Goal: Information Seeking & Learning: Learn about a topic

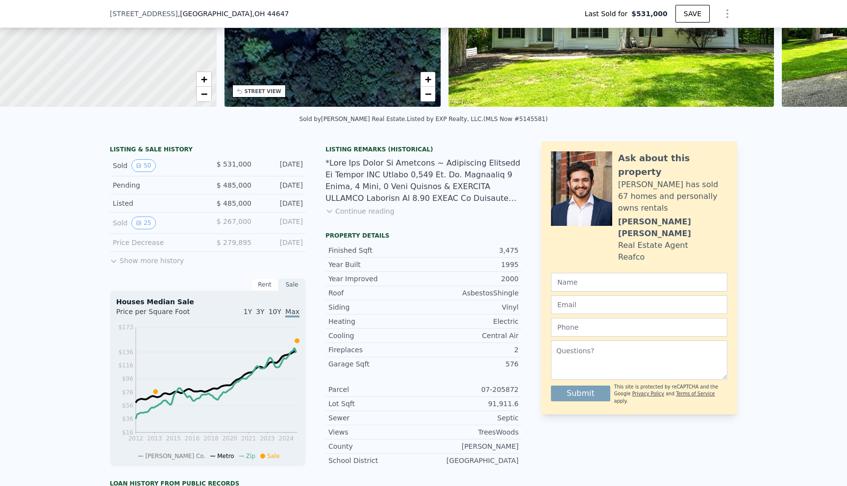
scroll to position [131, 0]
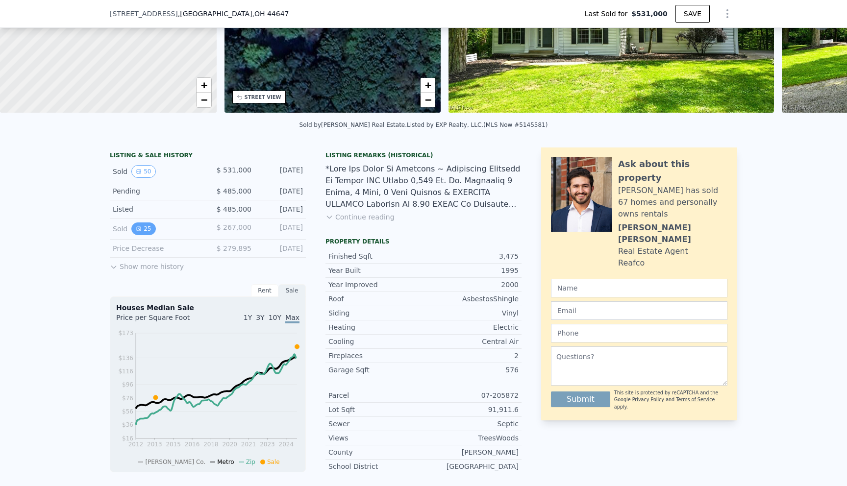
click at [149, 227] on button "25" at bounding box center [143, 229] width 24 height 13
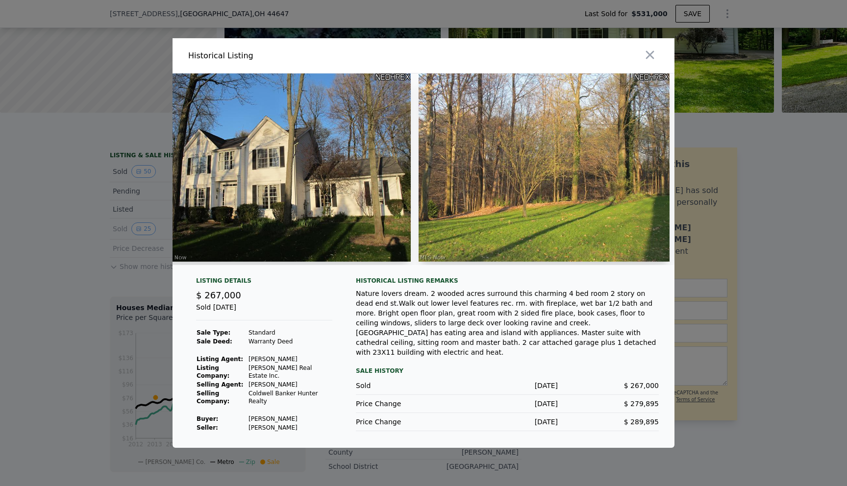
scroll to position [0, 0]
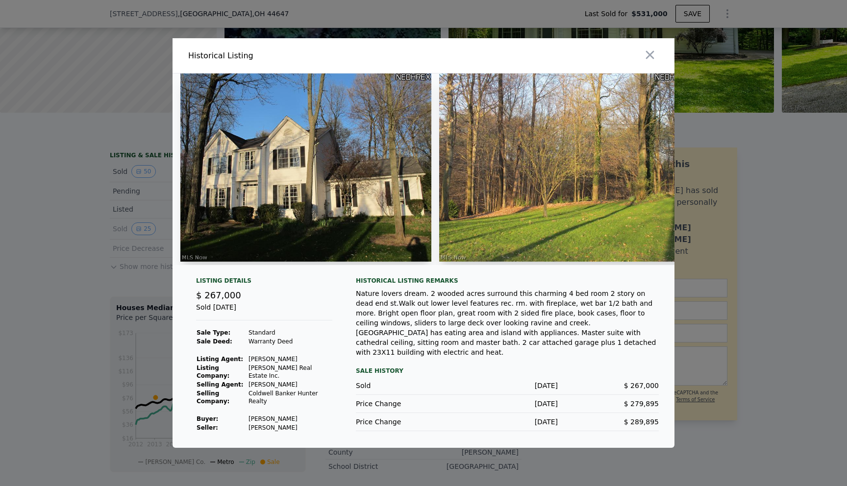
click at [310, 129] on img at bounding box center [305, 168] width 251 height 188
click at [548, 189] on img at bounding box center [564, 168] width 251 height 188
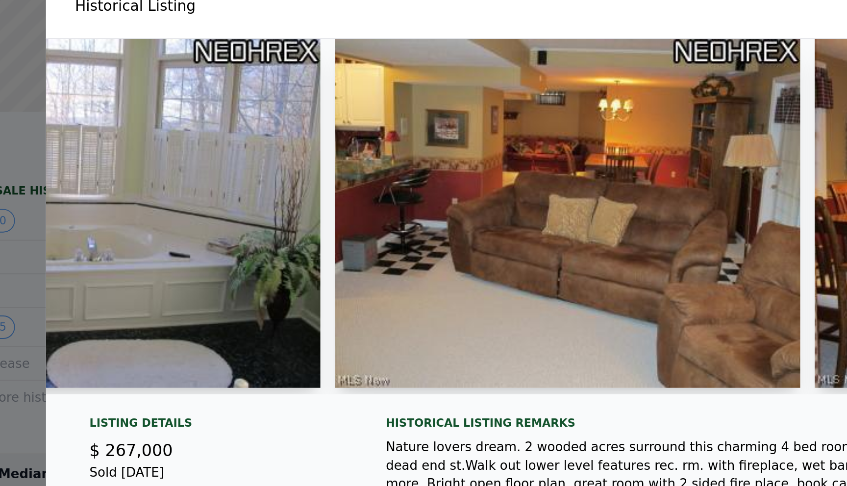
scroll to position [0, 3477]
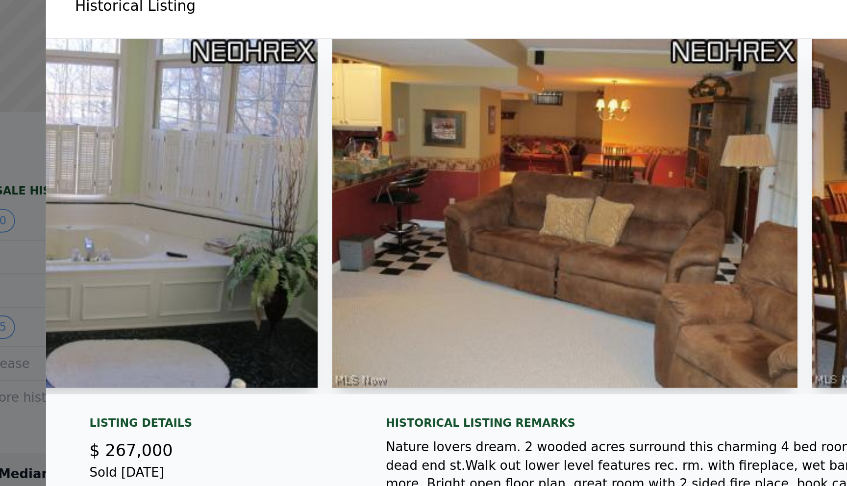
type input "$ 542,000"
type input "-$ 53,264"
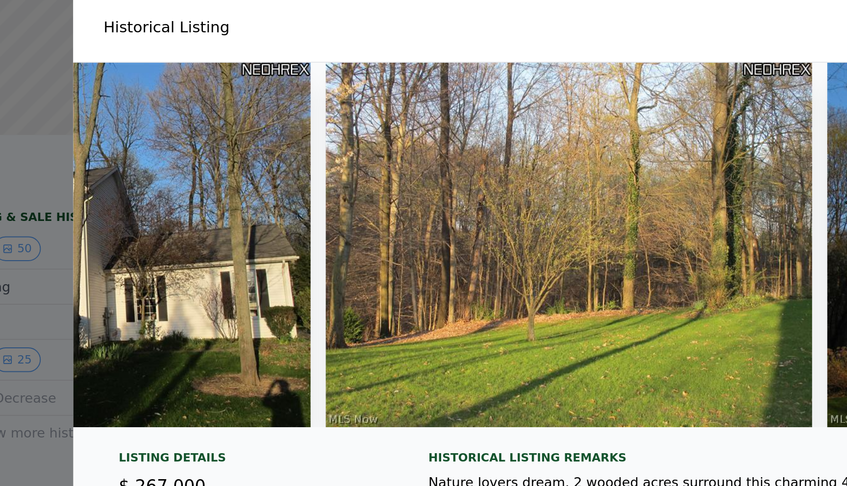
scroll to position [0, 0]
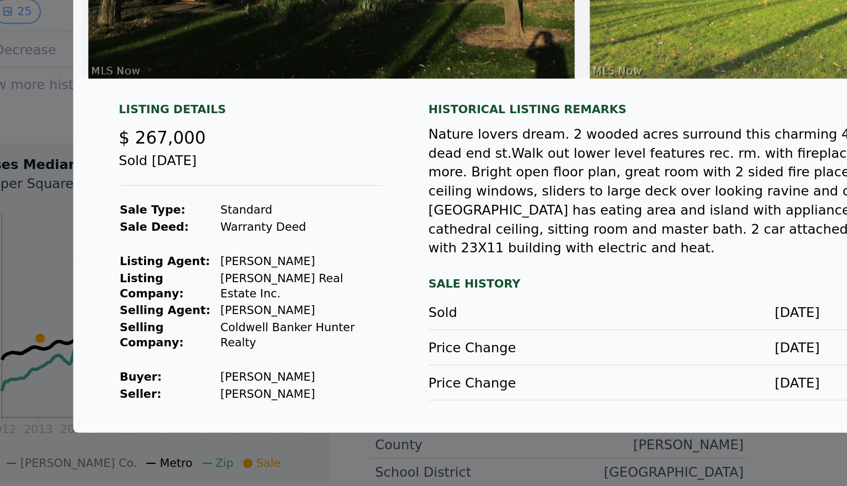
drag, startPoint x: 296, startPoint y: 426, endPoint x: 248, endPoint y: 427, distance: 48.0
click at [248, 427] on tr "Seller : Bentzel Todd H" at bounding box center [264, 426] width 136 height 9
copy tr "Bentzel Todd H"
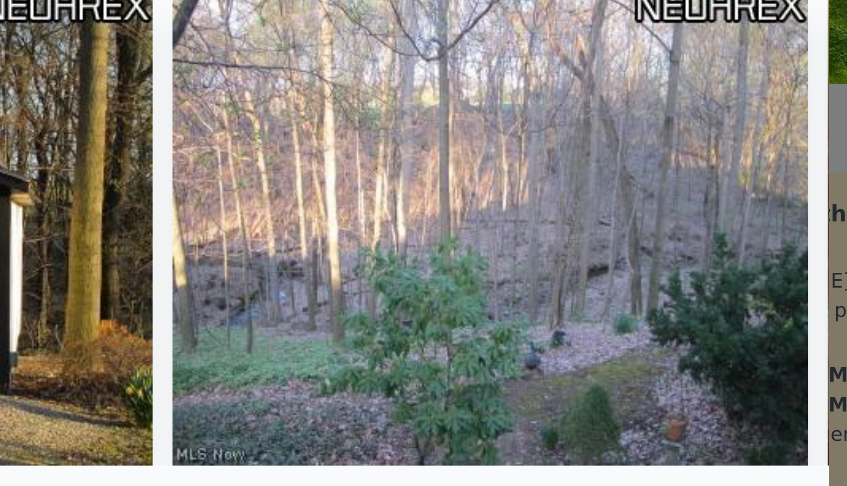
scroll to position [0, 4425]
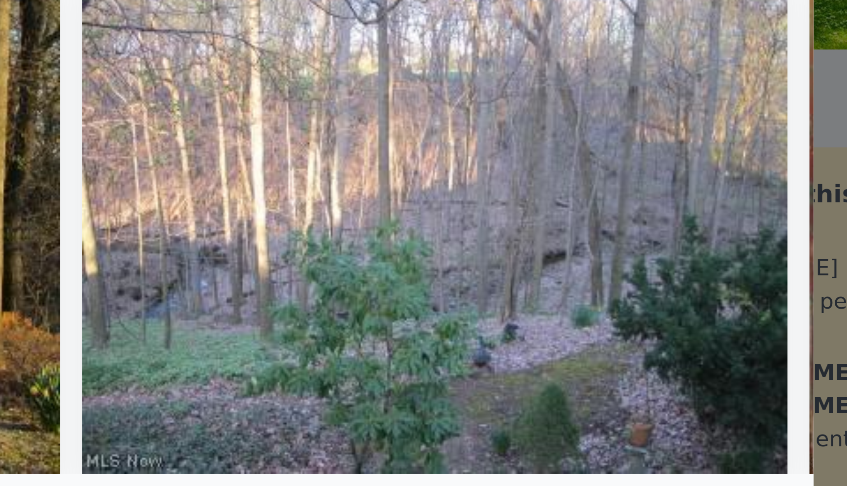
click at [627, 210] on img at bounding box center [539, 169] width 251 height 188
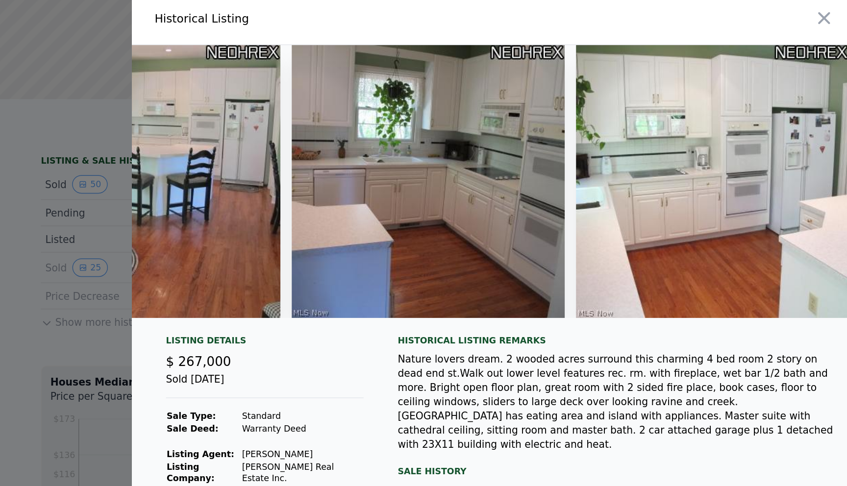
scroll to position [0, 5639]
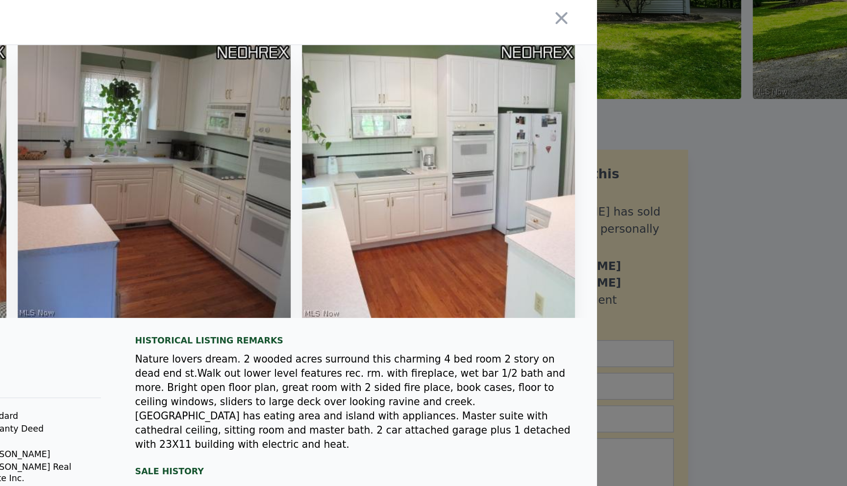
click at [809, 214] on div at bounding box center [423, 243] width 847 height 486
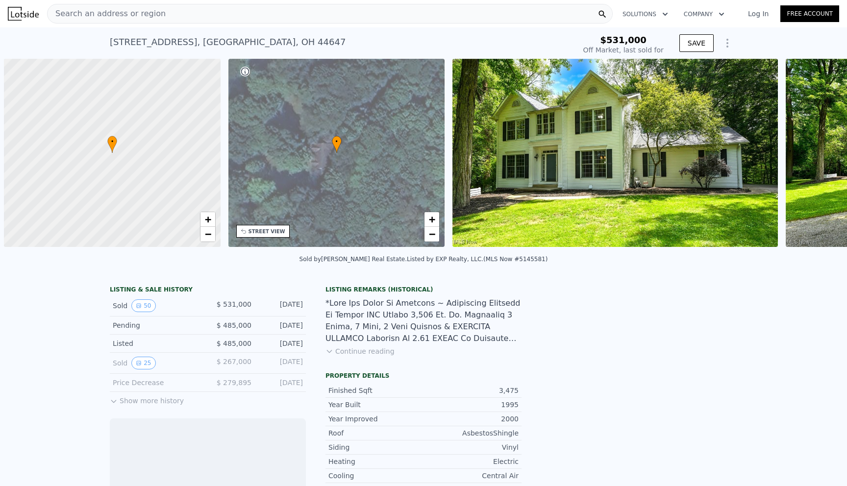
scroll to position [0, 4]
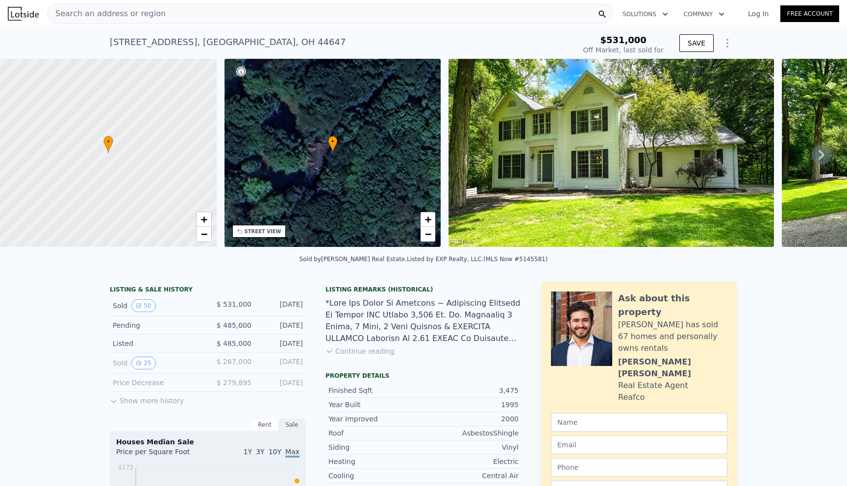
click at [117, 396] on button "Show more history" at bounding box center [147, 399] width 74 height 14
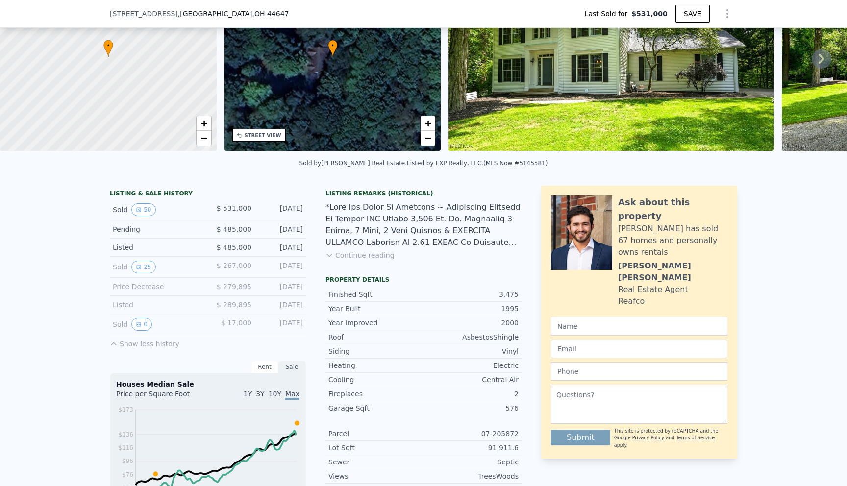
scroll to position [94, 0]
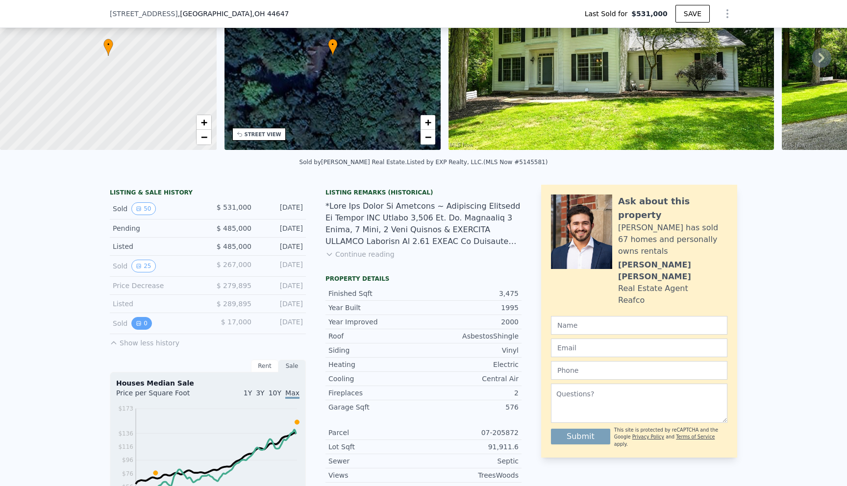
click at [143, 324] on button "0" at bounding box center [141, 323] width 21 height 13
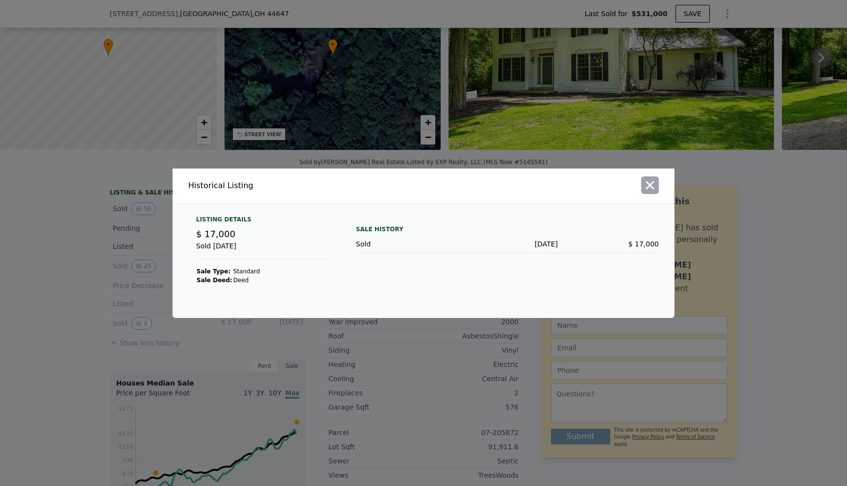
click at [647, 187] on icon "button" at bounding box center [650, 185] width 14 height 14
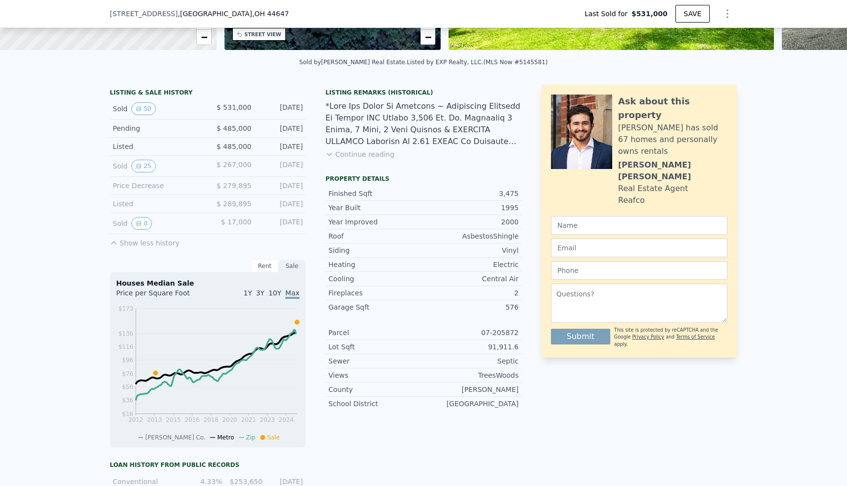
scroll to position [188, 0]
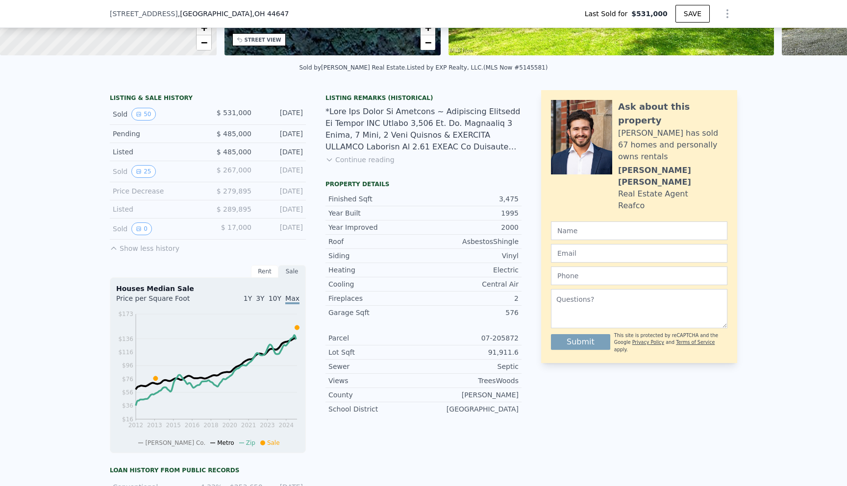
click at [322, 158] on div "LISTING & SALE HISTORY Sold 50 $ 531,000 [DATE] Pending $ 485,000 [DATE] Listed…" at bounding box center [316, 355] width 412 height 531
click at [331, 157] on icon at bounding box center [329, 160] width 8 height 8
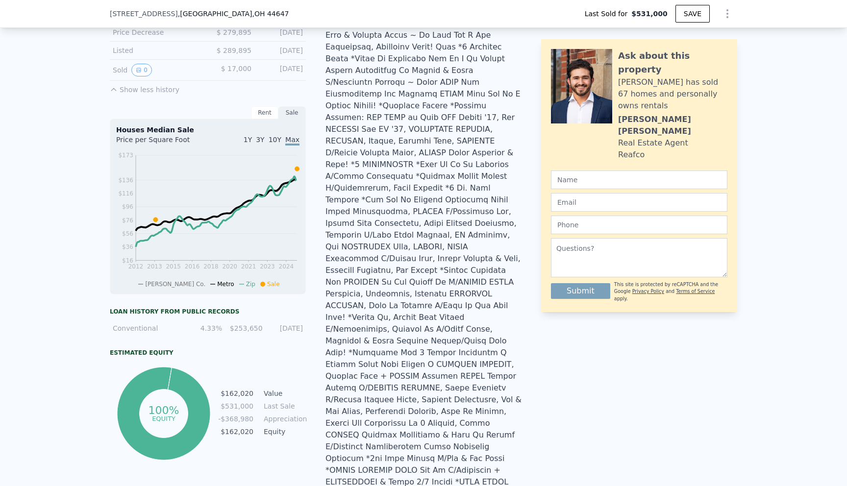
scroll to position [352, 0]
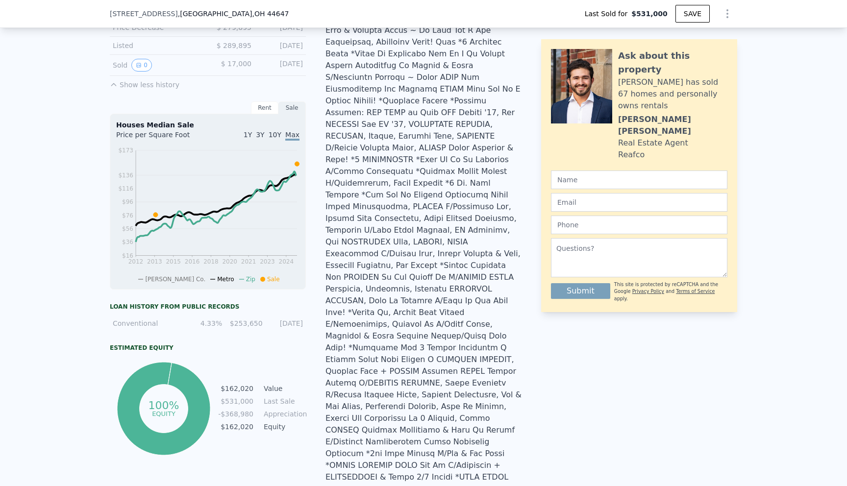
type input "$ 542,000"
type input "-$ 53,264"
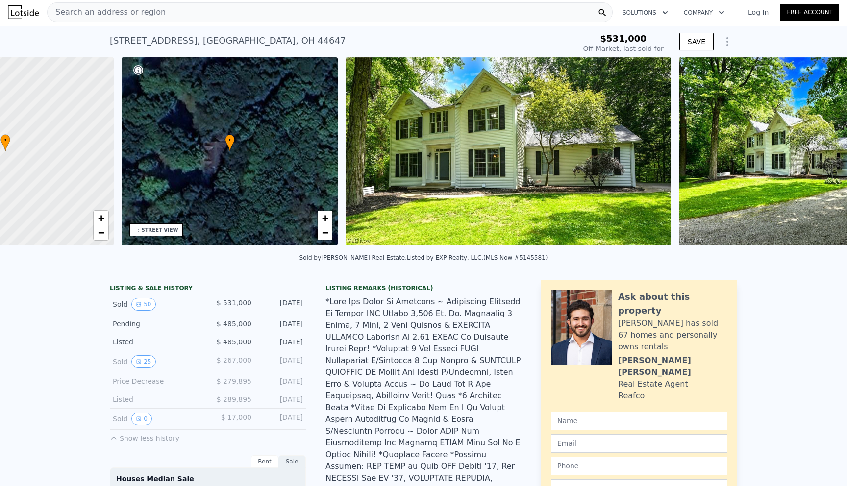
scroll to position [0, 4]
